Goal: Find contact information: Find contact information

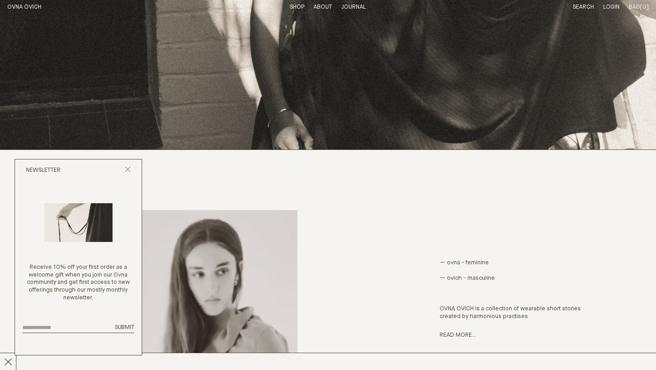
scroll to position [223, 0]
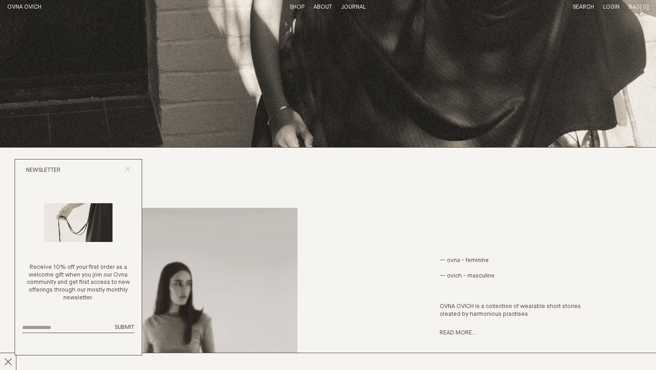
click at [125, 169] on icon "Close popup" at bounding box center [128, 169] width 6 height 6
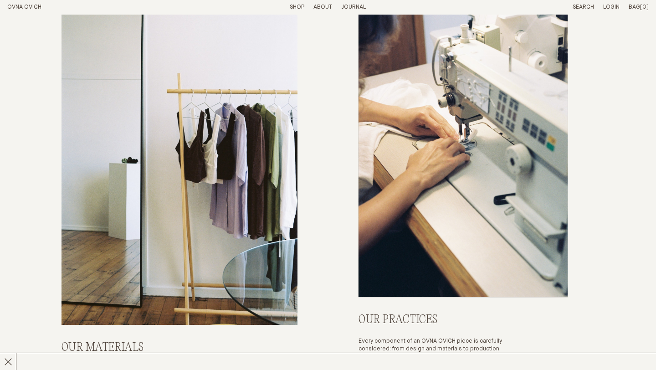
scroll to position [3350, 0]
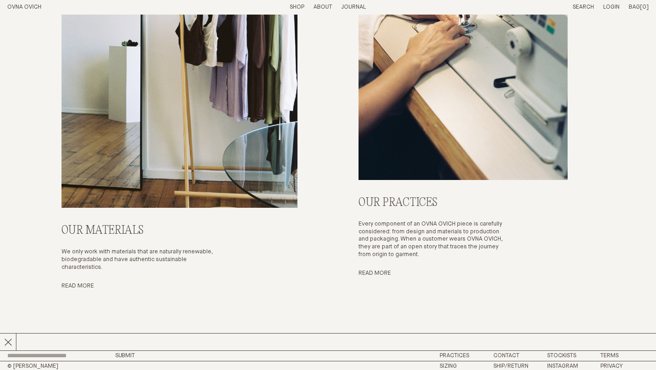
click at [297, 7] on link "Shop" at bounding box center [297, 7] width 15 height 6
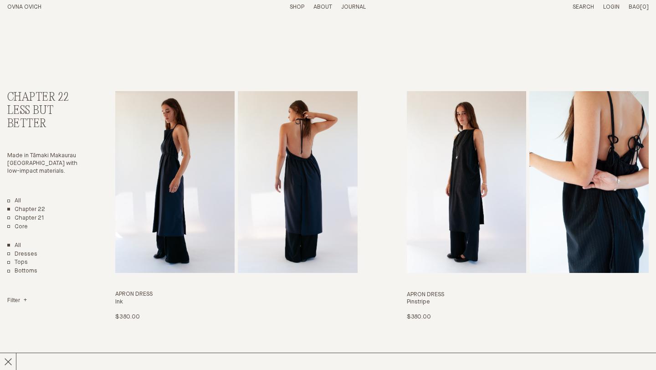
click at [328, 5] on p "About" at bounding box center [323, 8] width 19 height 8
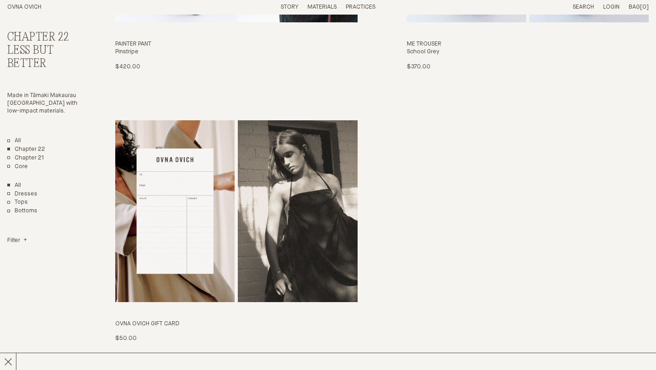
scroll to position [2260, 0]
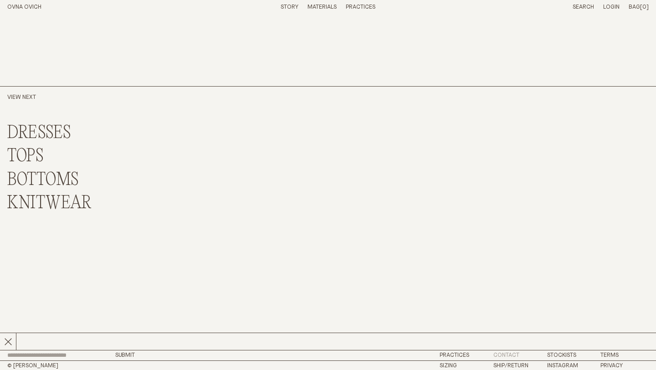
click at [504, 357] on link "Contact" at bounding box center [507, 355] width 26 height 6
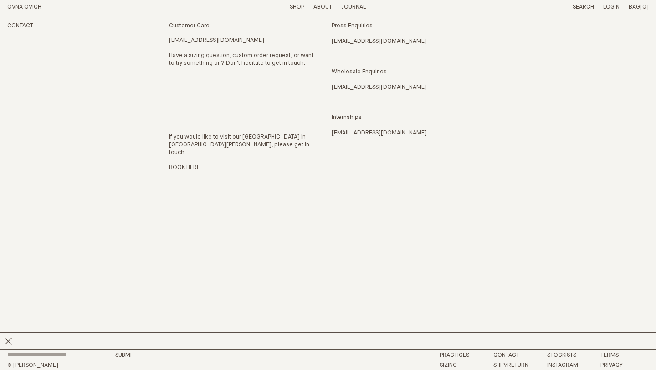
click at [190, 164] on link "BOOK HERE" at bounding box center [184, 168] width 31 height 8
drag, startPoint x: 396, startPoint y: 134, endPoint x: 334, endPoint y: 115, distance: 64.7
click at [334, 115] on p "Internships [EMAIL_ADDRESS][DOMAIN_NAME]" at bounding box center [406, 118] width 148 height 38
click at [432, 104] on p "Internships [EMAIL_ADDRESS][DOMAIN_NAME]" at bounding box center [406, 118] width 148 height 38
click at [11, 4] on h1 "OVNA OVICH" at bounding box center [57, 8] width 101 height 8
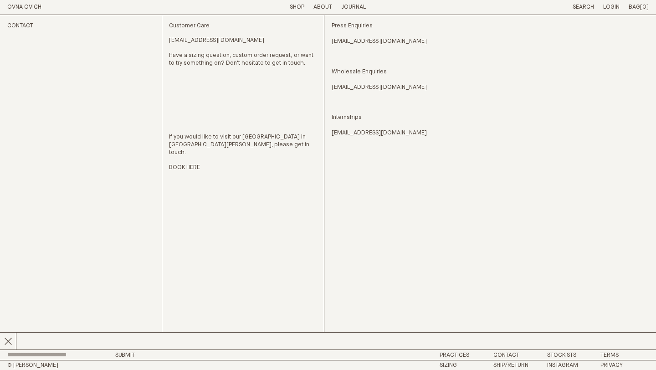
click at [12, 6] on link "OVNA OVICH" at bounding box center [24, 7] width 34 height 6
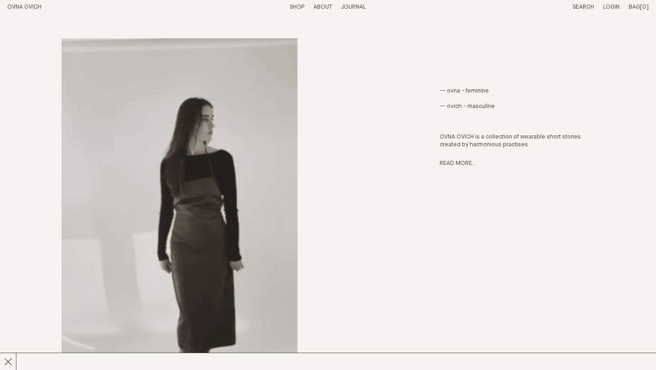
scroll to position [381, 0]
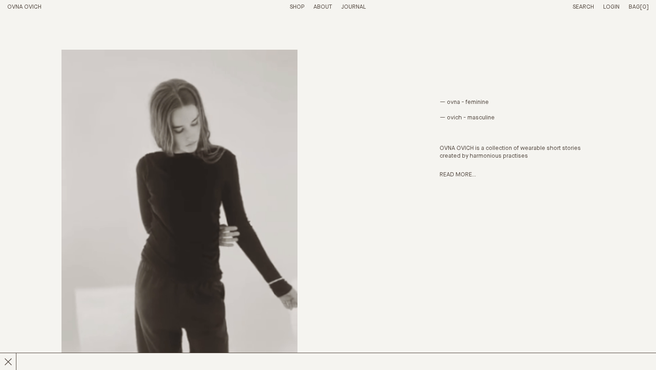
drag, startPoint x: 502, startPoint y: 121, endPoint x: 448, endPoint y: 100, distance: 57.5
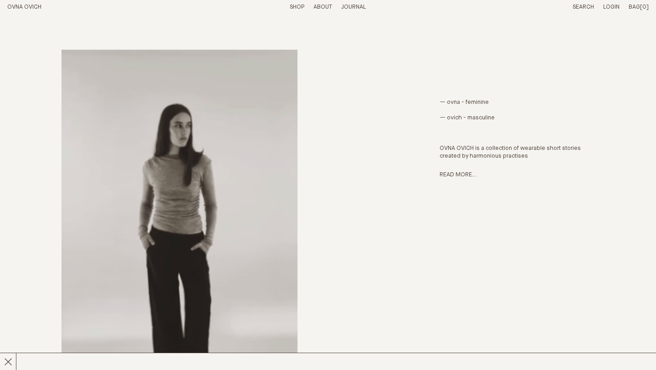
click at [448, 100] on p "— ovna - feminine — ovich - masculine OVNA OVICH is a collection of wearable sh…" at bounding box center [517, 130] width 155 height 62
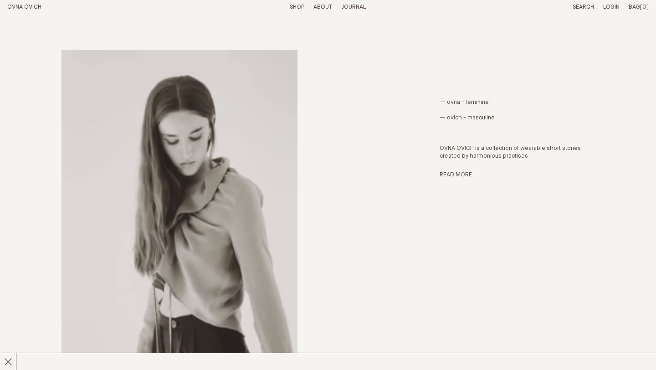
click at [503, 118] on p "— ovna - feminine — ovich - masculine OVNA OVICH is a collection of wearable sh…" at bounding box center [517, 130] width 155 height 62
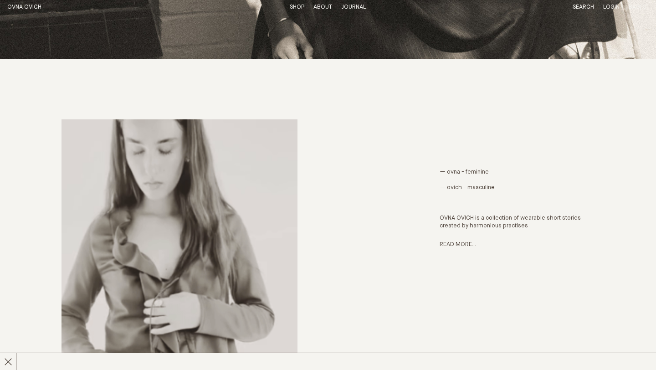
scroll to position [0, 0]
